Goal: Information Seeking & Learning: Learn about a topic

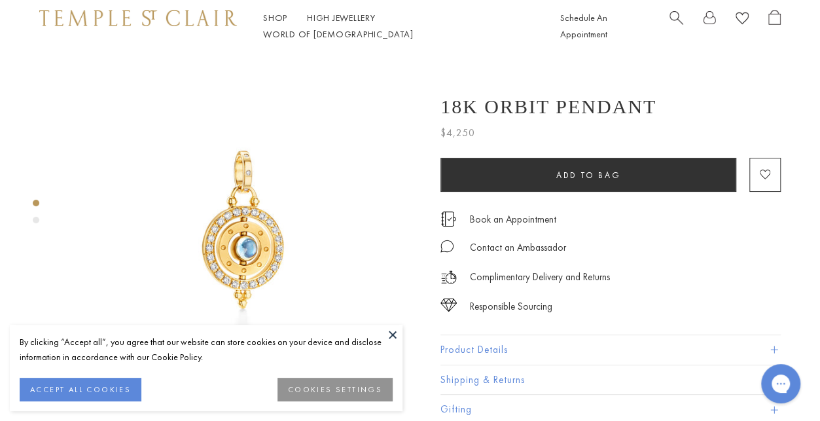
click at [387, 328] on button at bounding box center [393, 335] width 20 height 20
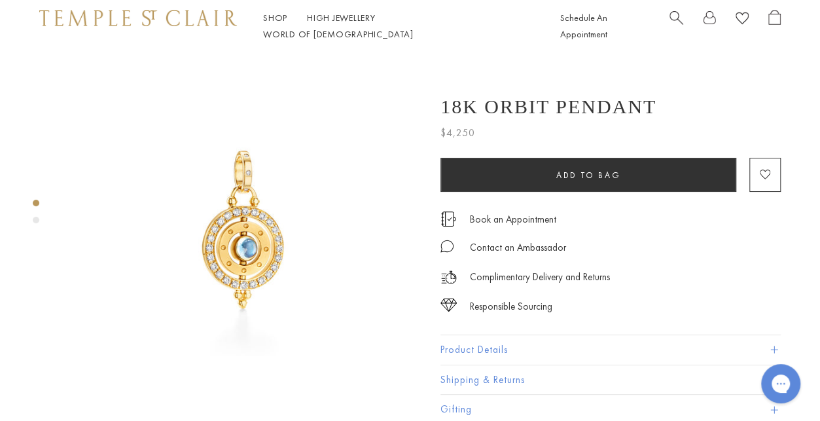
click at [222, 231] on img at bounding box center [242, 229] width 355 height 355
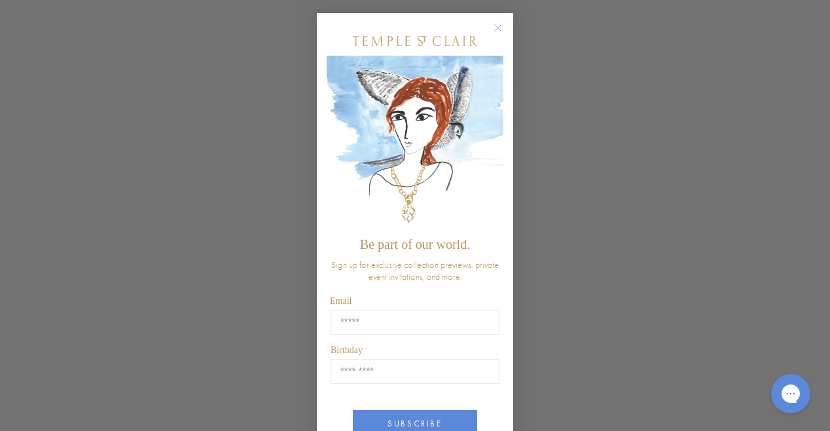
click at [497, 35] on icon "Close dialog" at bounding box center [497, 28] width 16 height 16
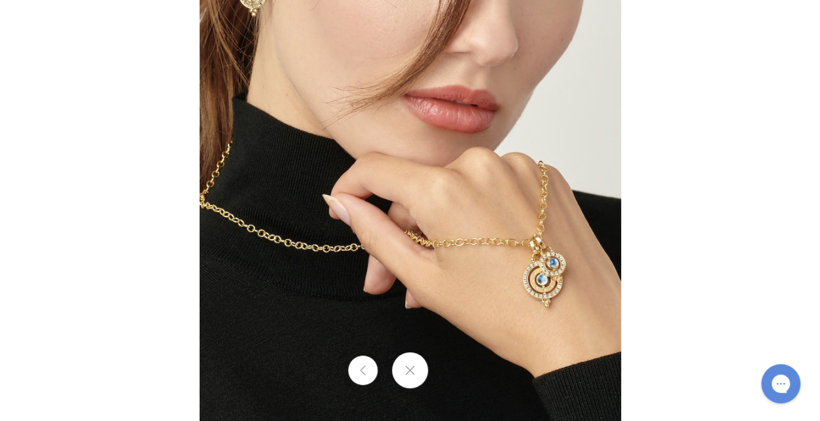
click at [454, 378] on div at bounding box center [410, 370] width 820 height 36
click at [417, 368] on button at bounding box center [410, 370] width 36 height 36
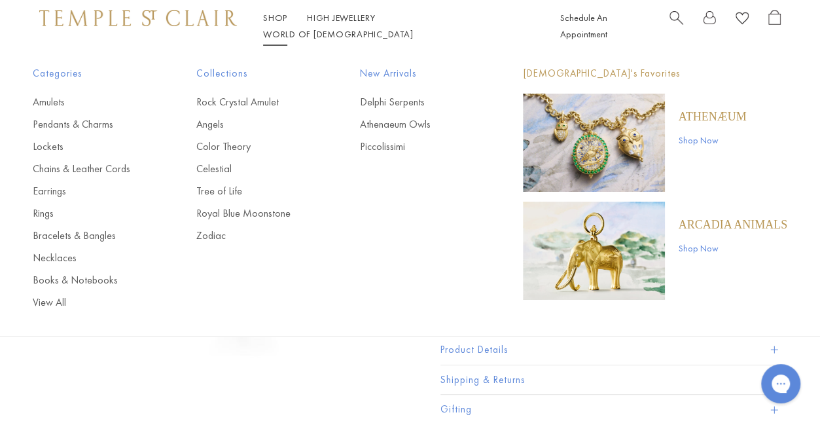
click at [279, 24] on link "Shop Shop" at bounding box center [275, 18] width 24 height 12
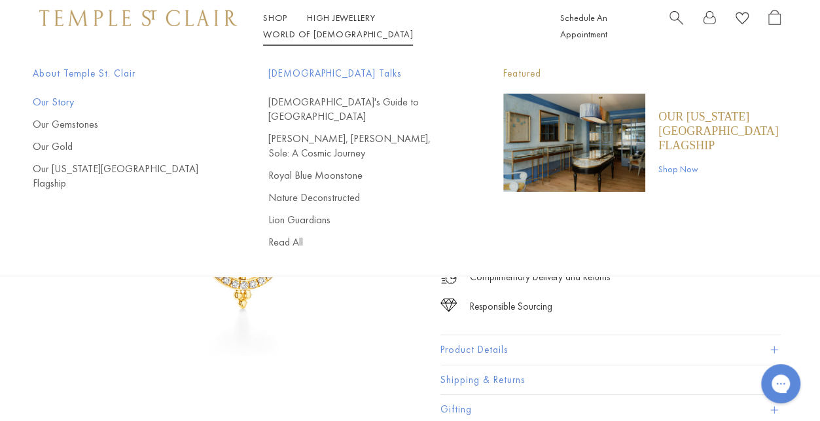
click at [60, 104] on link "Our Story" at bounding box center [124, 102] width 183 height 14
